Goal: Check status: Check status

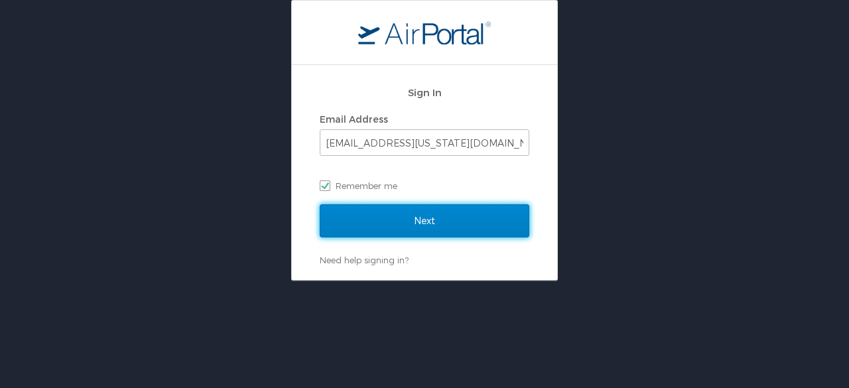
click at [369, 212] on input "Next" at bounding box center [425, 220] width 210 height 33
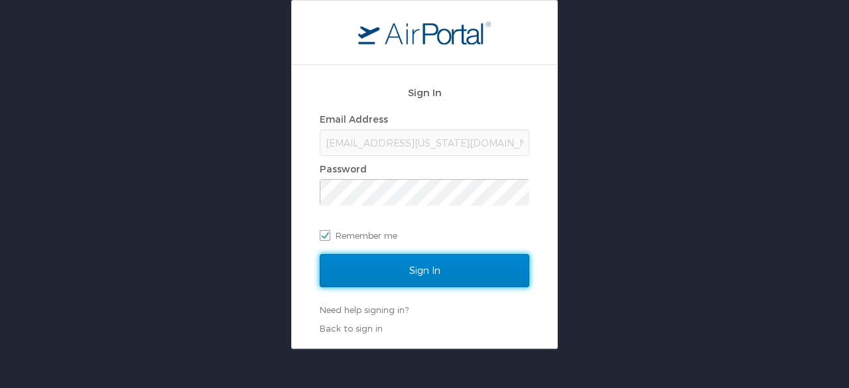
click at [445, 265] on input "Sign In" at bounding box center [425, 270] width 210 height 33
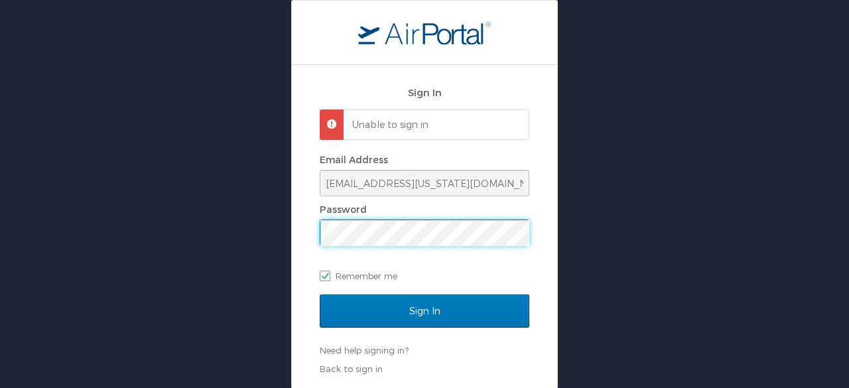
click at [320, 295] on input "Sign In" at bounding box center [425, 311] width 210 height 33
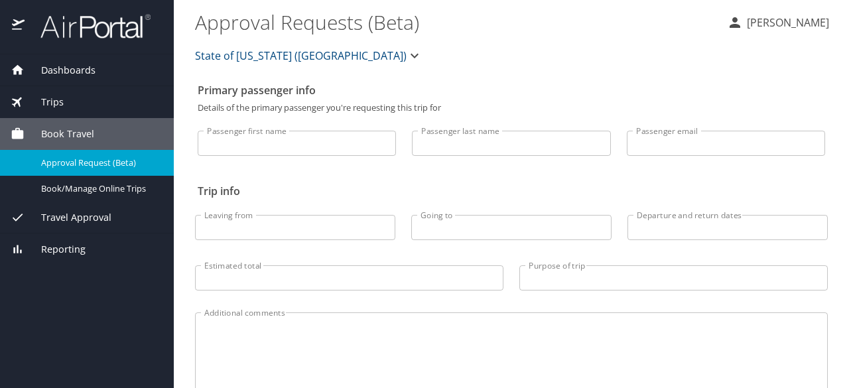
click at [65, 92] on div "Trips" at bounding box center [87, 102] width 174 height 32
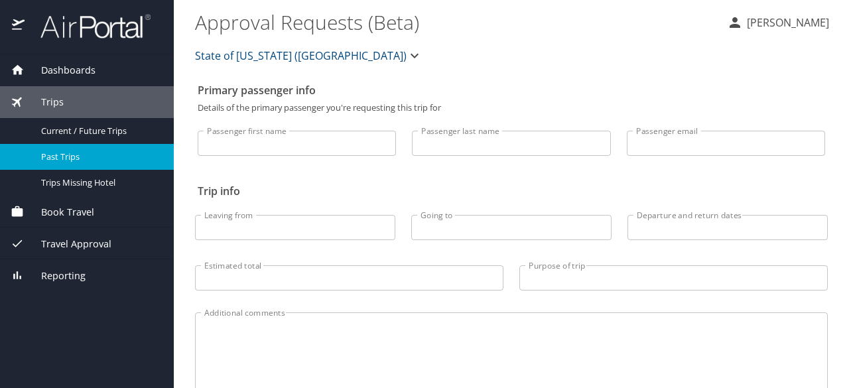
click at [70, 164] on div "Past Trips" at bounding box center [87, 156] width 153 height 15
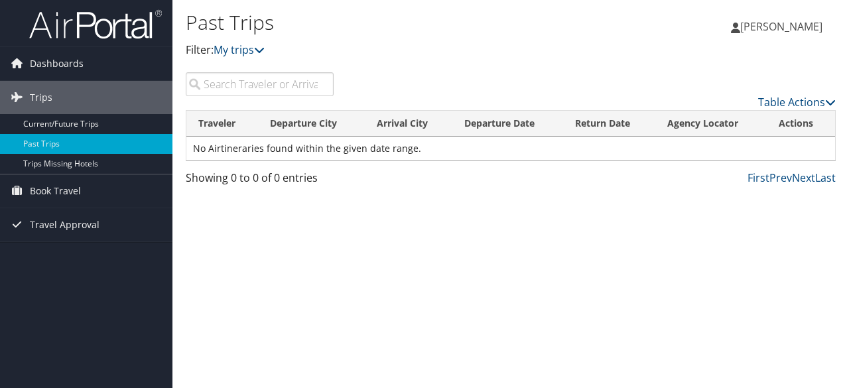
click at [294, 146] on td "No Airtineraries found within the given date range." at bounding box center [510, 149] width 649 height 24
click at [257, 44] on link "My trips" at bounding box center [239, 49] width 51 height 15
click at [809, 102] on link "Table Actions" at bounding box center [797, 102] width 78 height 15
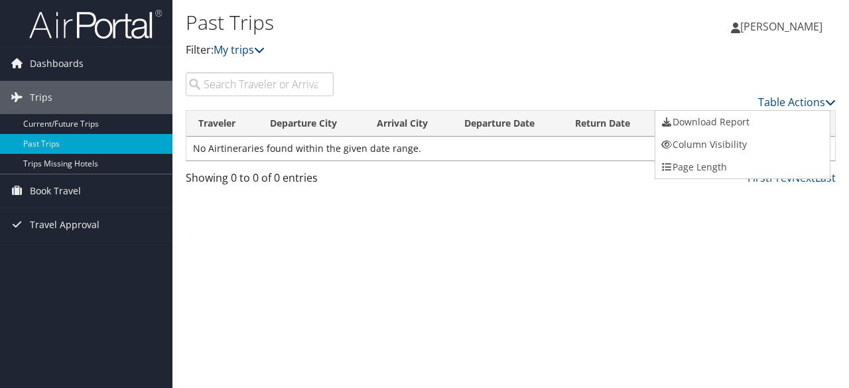
click at [527, 196] on div at bounding box center [424, 194] width 849 height 388
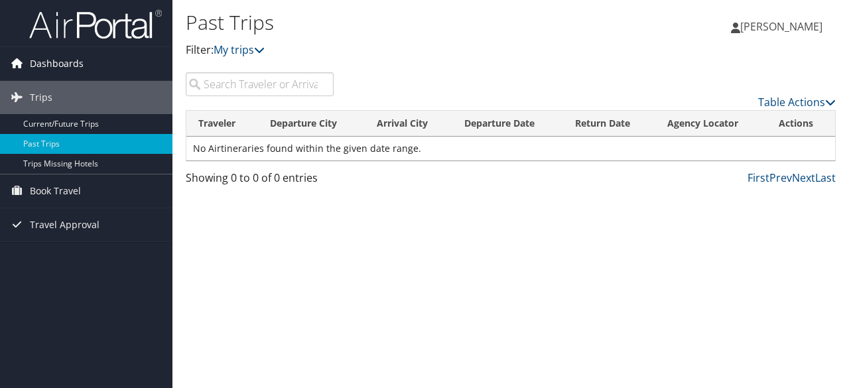
click at [48, 50] on span "Dashboards" at bounding box center [57, 63] width 54 height 33
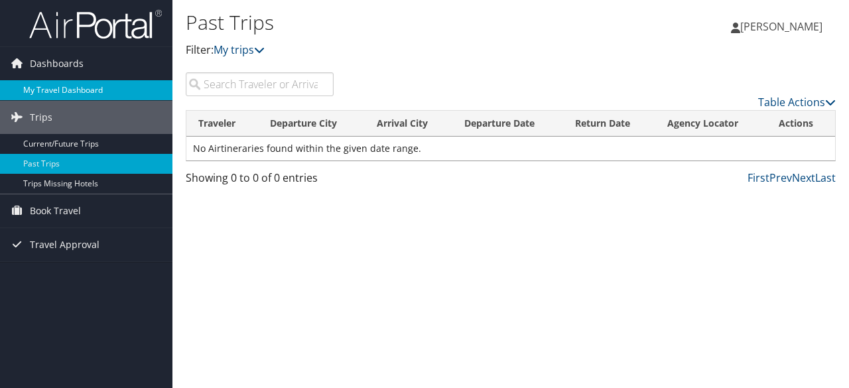
click at [46, 81] on link "My Travel Dashboard" at bounding box center [86, 90] width 172 height 20
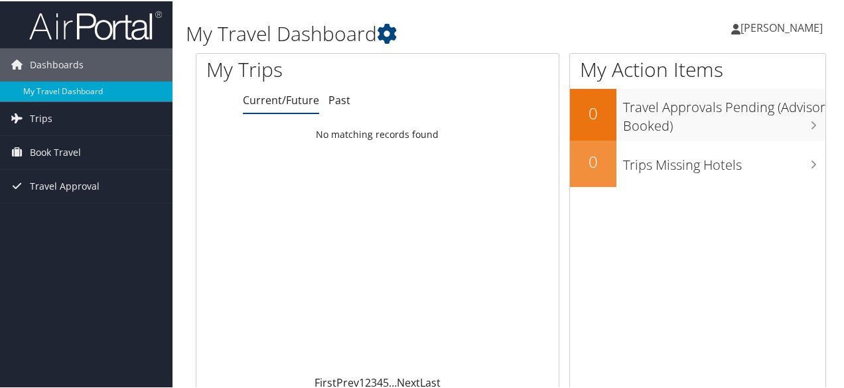
click at [306, 99] on link "Current/Future" at bounding box center [281, 99] width 76 height 15
click at [340, 92] on link "Past" at bounding box center [339, 99] width 22 height 15
